Goal: Find specific page/section: Find specific page/section

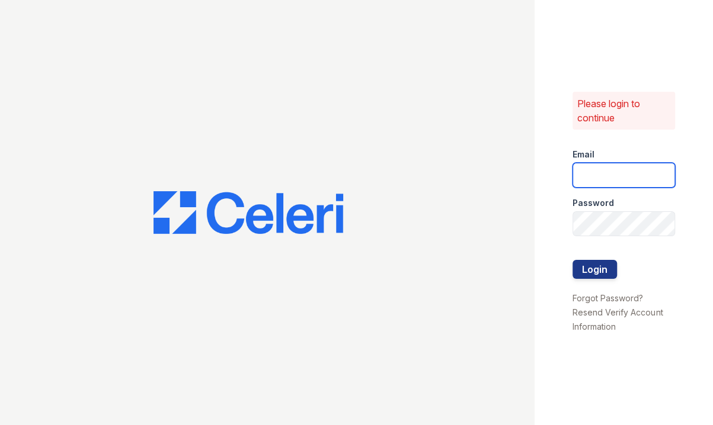
click at [603, 170] on input "email" at bounding box center [623, 175] width 102 height 25
type input "[PERSON_NAME][EMAIL_ADDRESS][DOMAIN_NAME]"
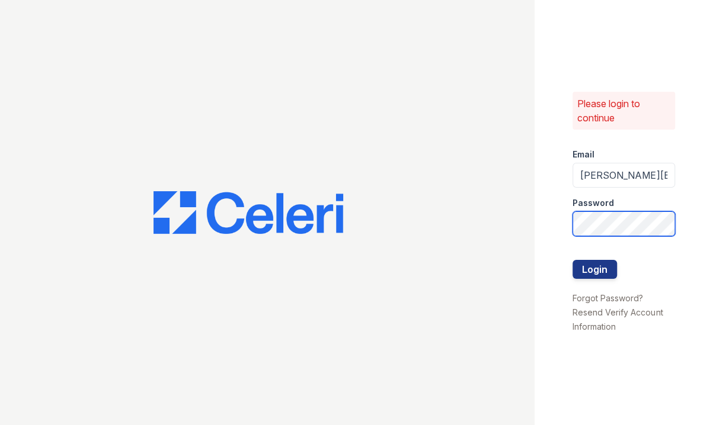
click at [572, 260] on button "Login" at bounding box center [594, 269] width 44 height 19
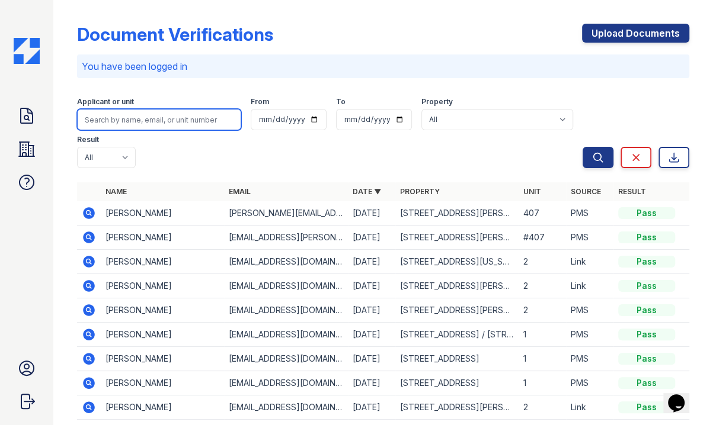
click at [113, 118] on input "search" at bounding box center [159, 119] width 164 height 21
type input "jakiea cook"
click at [582, 147] on button "Search" at bounding box center [597, 157] width 31 height 21
